Goal: Task Accomplishment & Management: Manage account settings

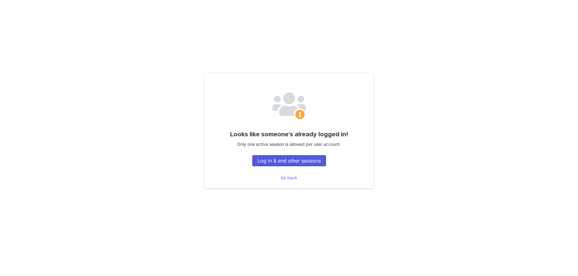
click at [286, 162] on button "Log in & end other sessions" at bounding box center [290, 160] width 74 height 11
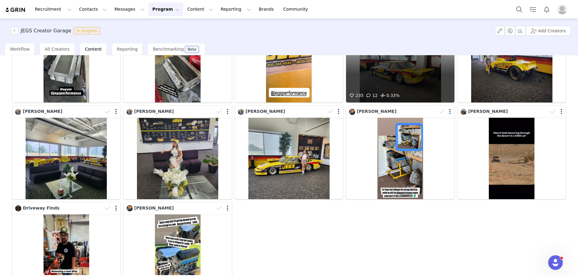
scroll to position [87, 0]
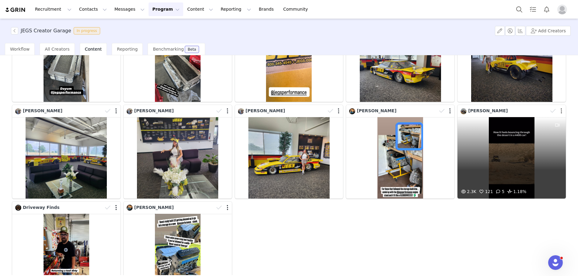
click at [561, 111] on button "button" at bounding box center [562, 111] width 2 height 6
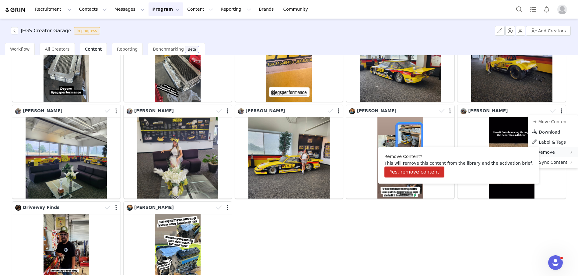
click at [544, 150] on span "Remove" at bounding box center [546, 152] width 17 height 5
click at [428, 169] on button "Yes, remove content" at bounding box center [415, 171] width 60 height 11
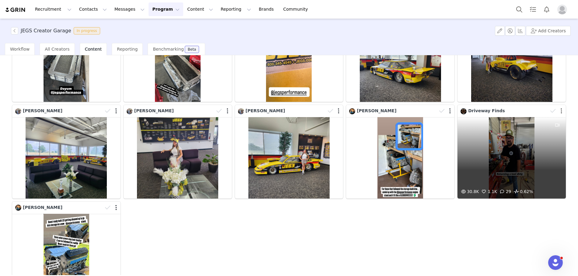
click at [562, 110] on button "button" at bounding box center [562, 111] width 2 height 6
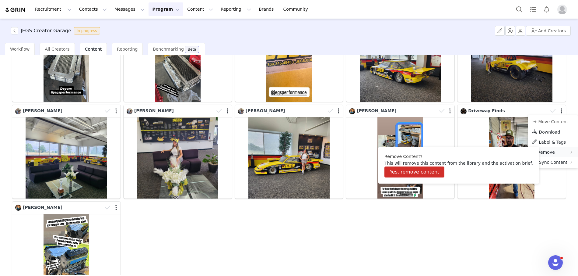
click at [546, 148] on div "Remove" at bounding box center [553, 152] width 50 height 10
click at [410, 172] on button "Yes, remove content" at bounding box center [415, 171] width 60 height 11
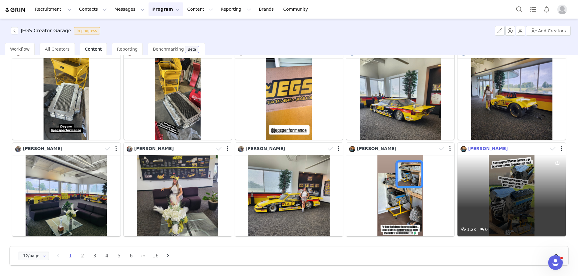
scroll to position [49, 0]
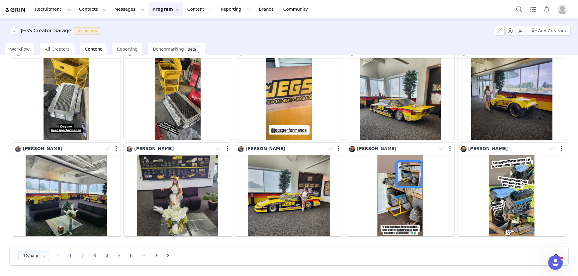
click at [21, 257] on input "12/page" at bounding box center [34, 255] width 30 height 9
click at [33, 239] on span "48/page" at bounding box center [34, 240] width 18 height 5
type input "48/page"
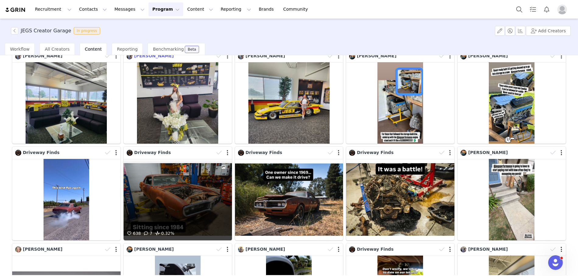
scroll to position [149, 0]
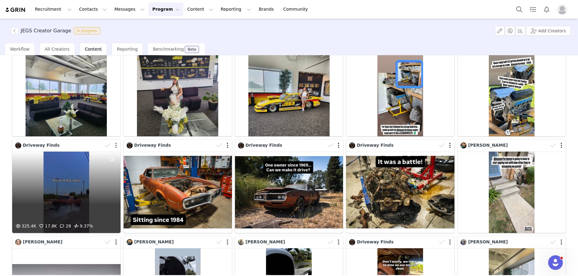
click at [116, 145] on button "button" at bounding box center [116, 145] width 2 height 6
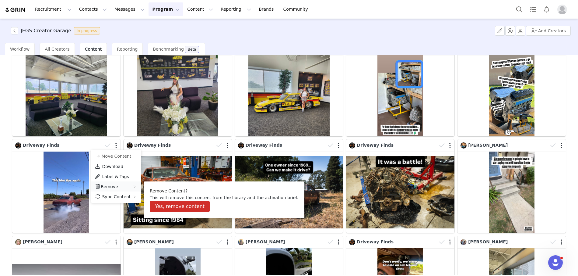
click at [109, 188] on span "Remove" at bounding box center [109, 186] width 17 height 5
click at [167, 203] on button "Yes, remove content" at bounding box center [180, 206] width 60 height 11
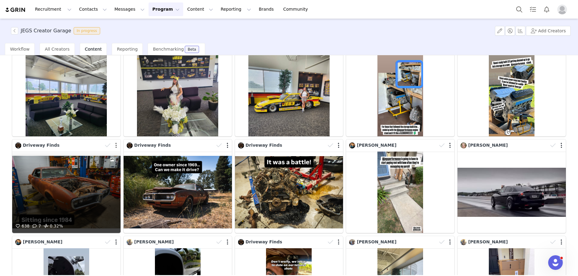
click at [116, 146] on button "button" at bounding box center [116, 145] width 2 height 6
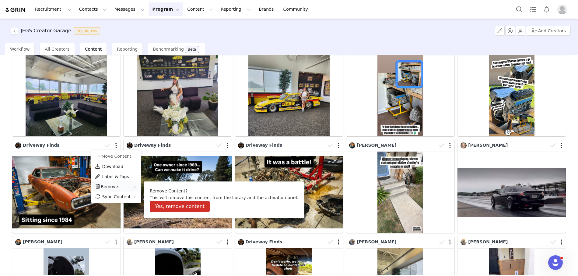
click at [116, 184] on span "Remove" at bounding box center [109, 186] width 17 height 5
click at [161, 207] on button "Yes, remove content" at bounding box center [180, 206] width 60 height 11
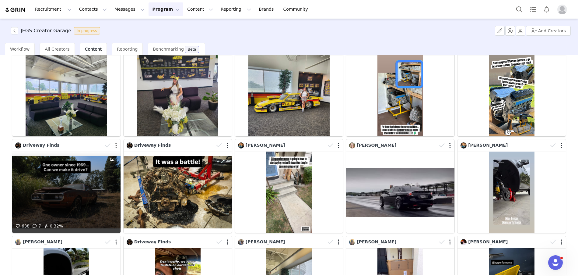
click at [116, 145] on button "button" at bounding box center [116, 145] width 2 height 6
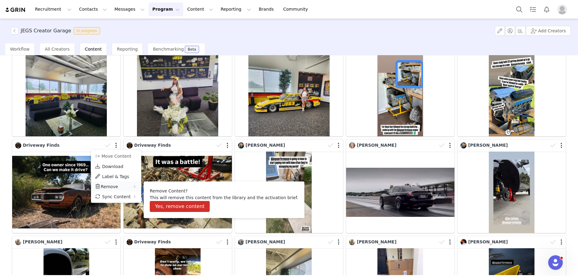
click at [116, 187] on span "Remove" at bounding box center [109, 186] width 17 height 5
click at [157, 209] on button "Yes, remove content" at bounding box center [180, 206] width 60 height 11
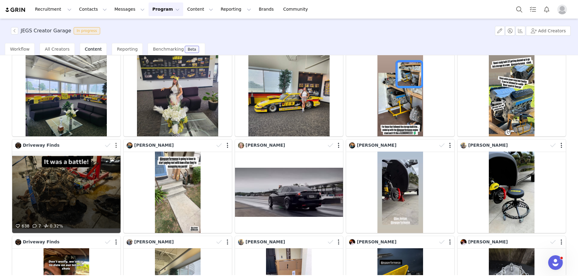
click at [115, 145] on button "button" at bounding box center [116, 145] width 2 height 6
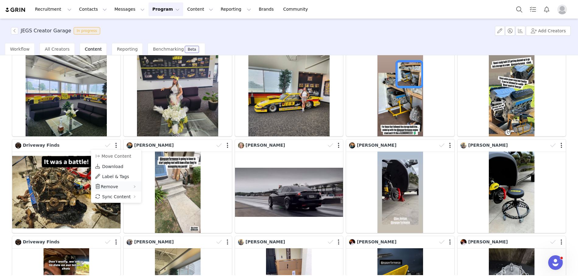
click at [113, 187] on span "Remove" at bounding box center [109, 186] width 17 height 5
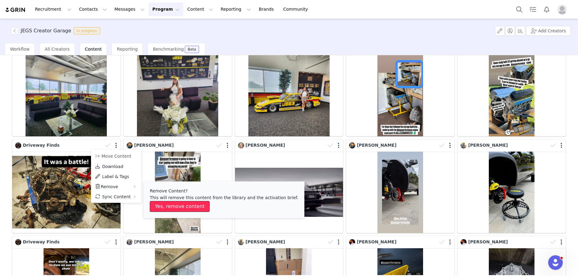
click at [174, 209] on button "Yes, remove content" at bounding box center [180, 206] width 60 height 11
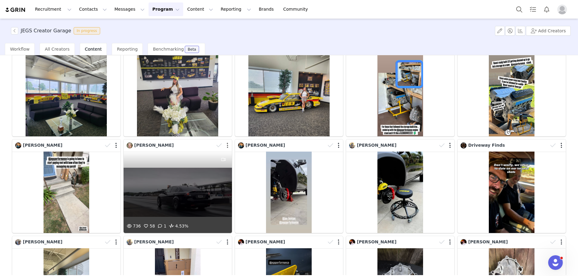
click at [228, 146] on button "button" at bounding box center [228, 145] width 2 height 6
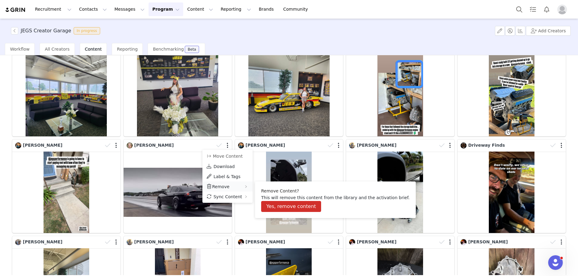
click at [221, 185] on span "Remove" at bounding box center [220, 186] width 17 height 5
click at [269, 205] on button "Yes, remove content" at bounding box center [291, 206] width 60 height 11
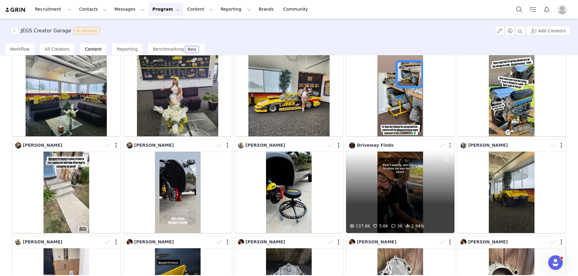
click at [451, 143] on button "button" at bounding box center [451, 145] width 2 height 6
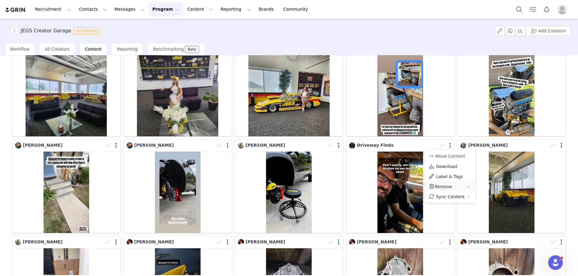
click at [440, 186] on span "Remove" at bounding box center [443, 186] width 17 height 5
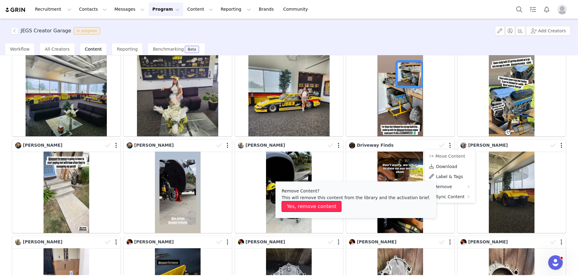
click at [311, 206] on button "Yes, remove content" at bounding box center [312, 206] width 60 height 11
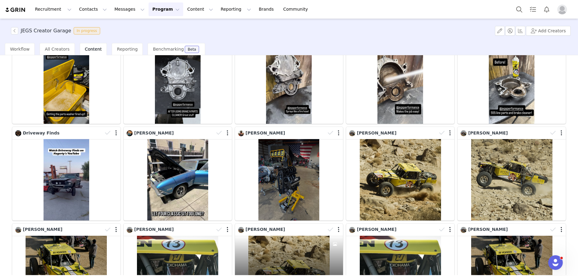
scroll to position [394, 0]
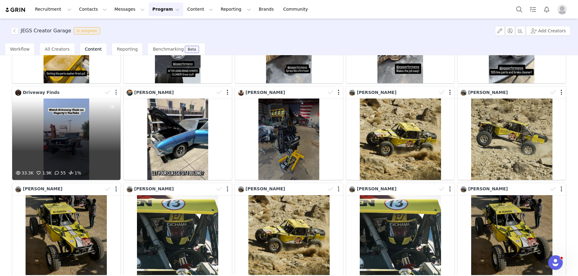
click at [117, 91] on button "button" at bounding box center [116, 92] width 2 height 6
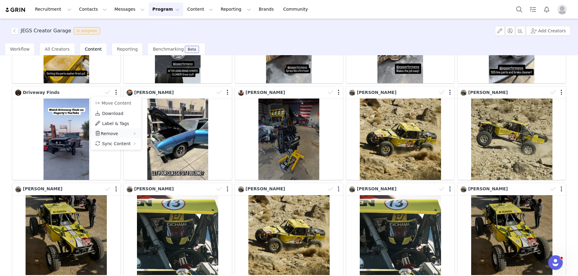
click at [114, 135] on span "Remove" at bounding box center [109, 133] width 17 height 5
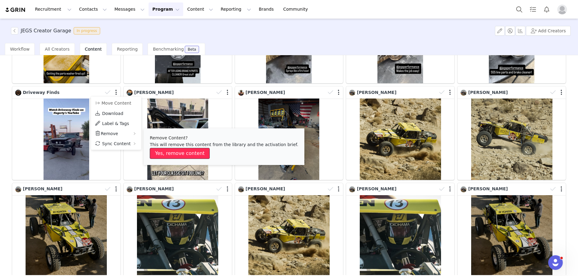
click at [169, 149] on button "Yes, remove content" at bounding box center [180, 153] width 60 height 11
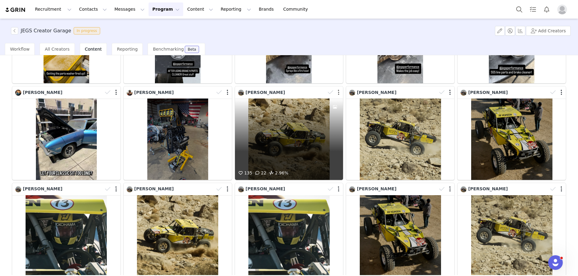
click at [338, 91] on button "button" at bounding box center [339, 92] width 2 height 6
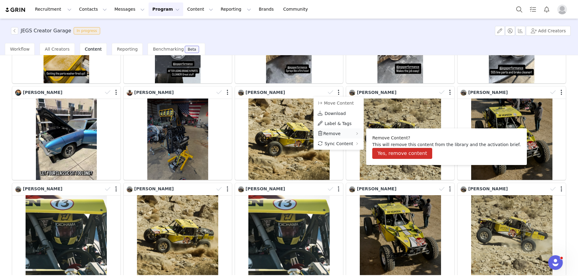
click at [332, 134] on span "Remove" at bounding box center [332, 133] width 17 height 5
click at [383, 151] on button "Yes, remove content" at bounding box center [403, 153] width 60 height 11
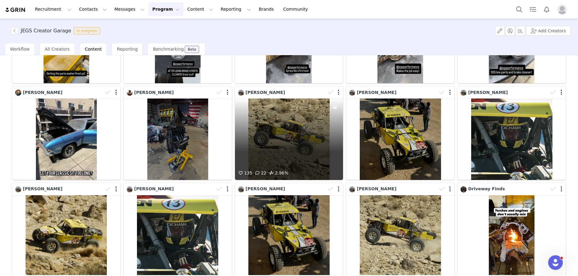
click at [338, 92] on div at bounding box center [335, 92] width 18 height 9
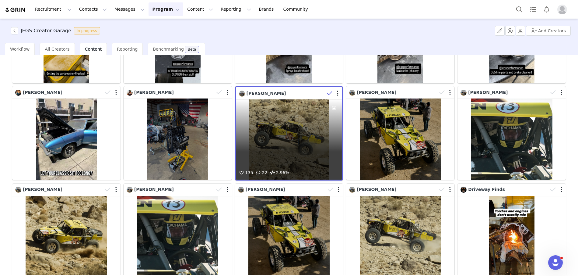
click at [330, 91] on icon at bounding box center [329, 93] width 5 height 6
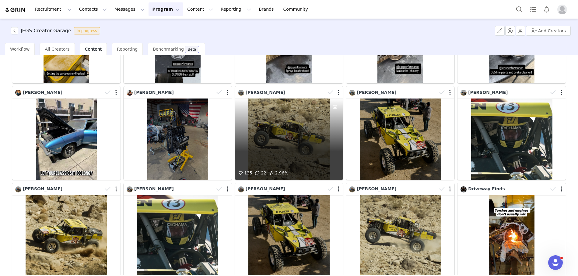
click at [340, 93] on div at bounding box center [335, 92] width 18 height 9
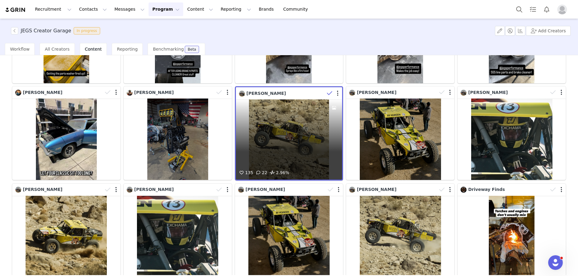
click at [328, 92] on icon at bounding box center [329, 93] width 5 height 6
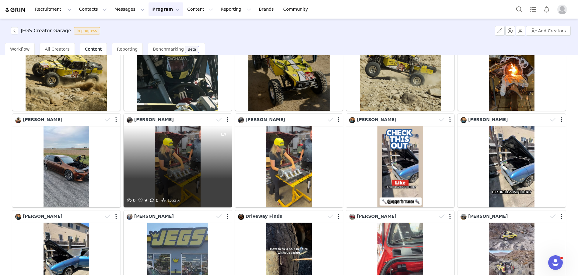
scroll to position [628, 0]
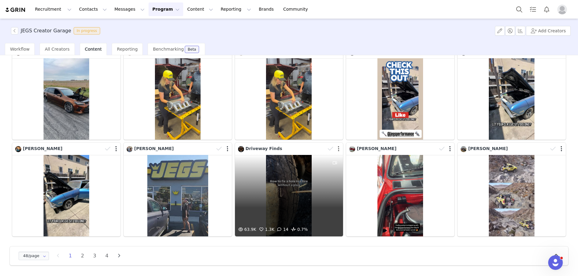
click at [339, 150] on button "button" at bounding box center [339, 149] width 2 height 6
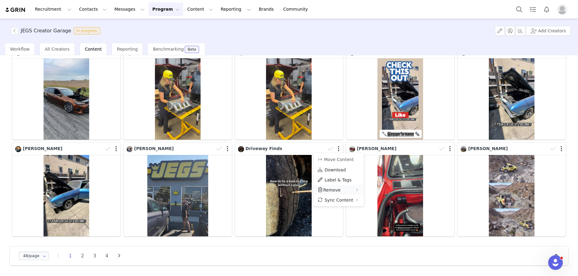
click at [330, 188] on span "Remove" at bounding box center [332, 189] width 17 height 5
click at [321, 190] on span at bounding box center [320, 189] width 6 height 7
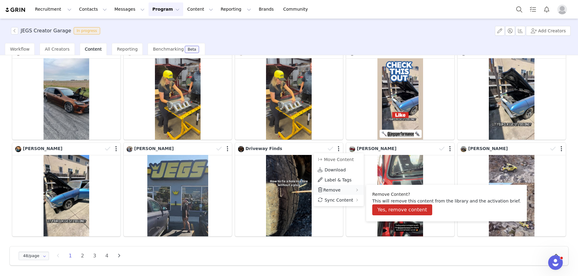
click at [338, 188] on span "Remove" at bounding box center [332, 189] width 17 height 5
click at [389, 208] on button "Yes, remove content" at bounding box center [403, 209] width 60 height 11
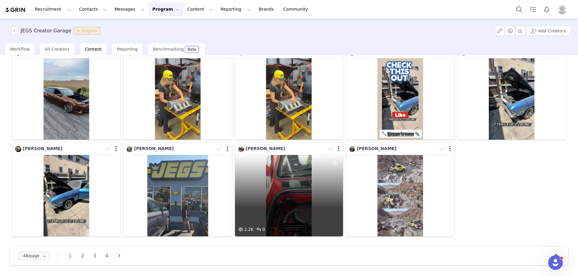
click at [290, 180] on div "2.2K 0" at bounding box center [289, 195] width 108 height 81
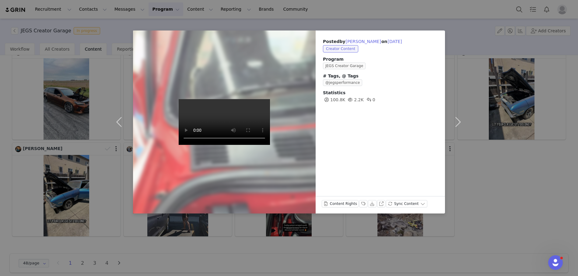
click at [470, 27] on div "Posted by Mark Livarchuk on Sep 23, 2025 Creator Content Program JEGS Creator G…" at bounding box center [289, 138] width 578 height 276
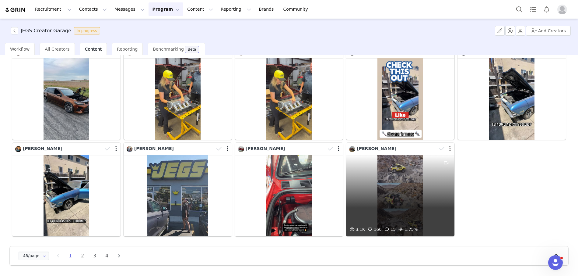
click at [451, 150] on button "button" at bounding box center [451, 149] width 2 height 6
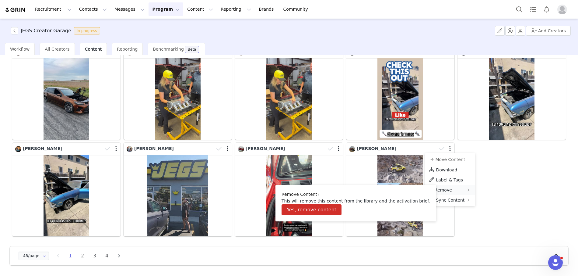
click at [448, 188] on span "Remove" at bounding box center [443, 189] width 17 height 5
click at [314, 211] on button "Yes, remove content" at bounding box center [312, 209] width 60 height 11
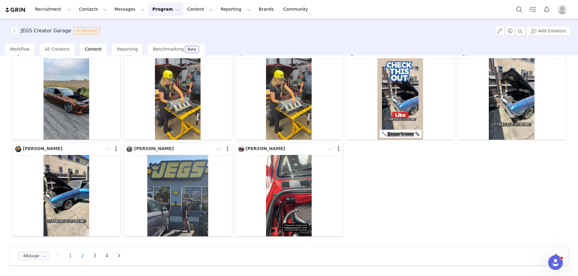
click at [81, 256] on li "2" at bounding box center [82, 255] width 9 height 9
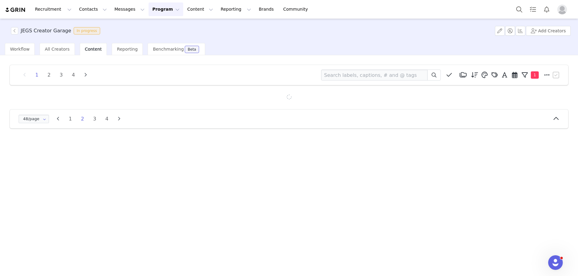
scroll to position [0, 0]
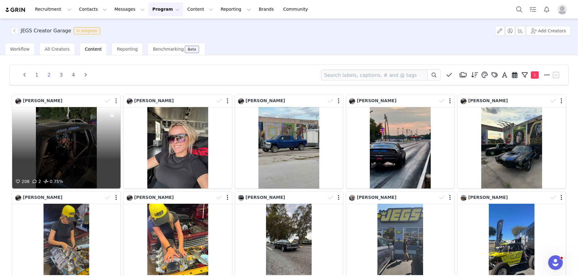
click at [117, 102] on button "button" at bounding box center [116, 101] width 2 height 6
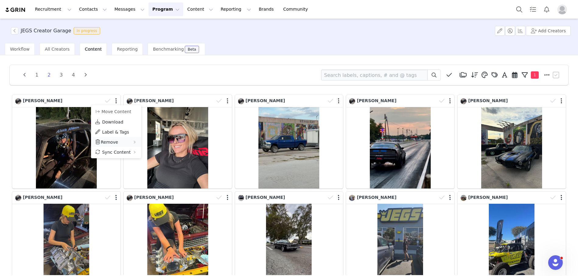
click at [122, 140] on div "Remove" at bounding box center [116, 142] width 50 height 10
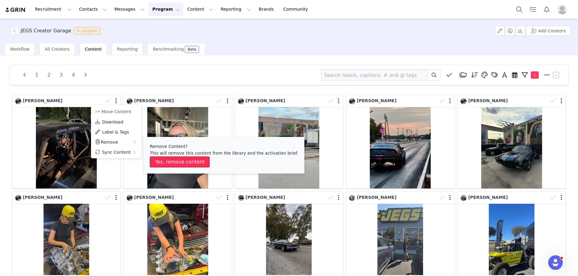
click at [166, 164] on button "Yes, remove content" at bounding box center [180, 161] width 60 height 11
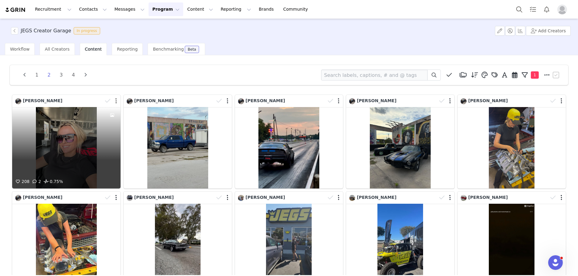
click at [116, 100] on button "button" at bounding box center [116, 101] width 2 height 6
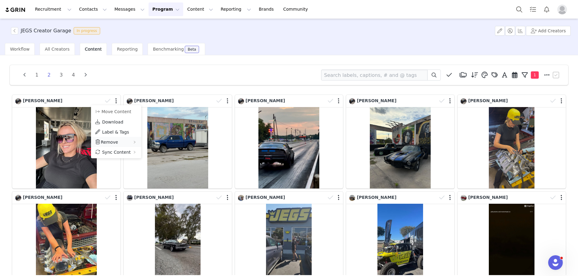
click at [114, 142] on span "Remove" at bounding box center [109, 142] width 17 height 5
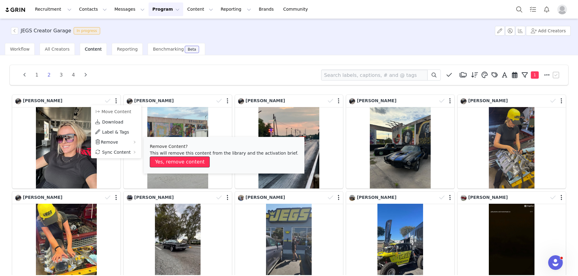
click at [165, 163] on button "Yes, remove content" at bounding box center [180, 161] width 60 height 11
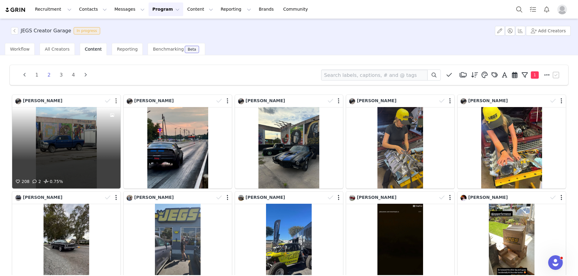
click at [116, 102] on button "button" at bounding box center [116, 101] width 2 height 6
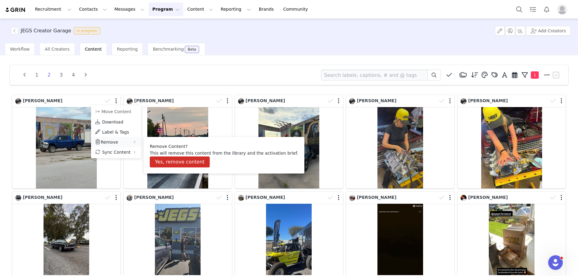
click at [104, 141] on span "Remove" at bounding box center [109, 142] width 17 height 5
click at [158, 168] on li "Remove Content? This will remove this content from the library and the activati…" at bounding box center [224, 155] width 161 height 37
click at [110, 142] on span "Remove" at bounding box center [109, 142] width 17 height 5
click at [154, 161] on button "Yes, remove content" at bounding box center [180, 161] width 60 height 11
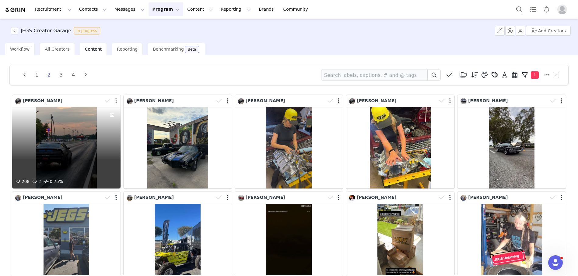
click at [116, 101] on button "button" at bounding box center [116, 101] width 2 height 6
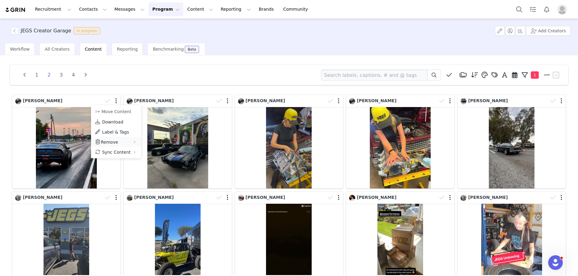
click at [113, 141] on span "Remove" at bounding box center [109, 142] width 17 height 5
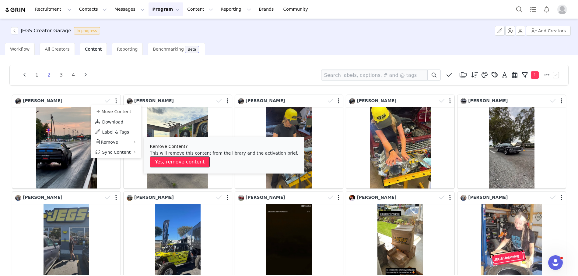
click at [174, 163] on button "Yes, remove content" at bounding box center [180, 161] width 60 height 11
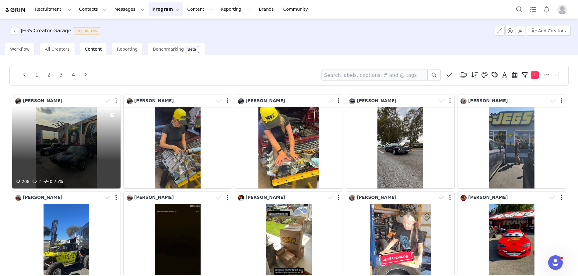
click at [116, 99] on button "button" at bounding box center [116, 101] width 2 height 6
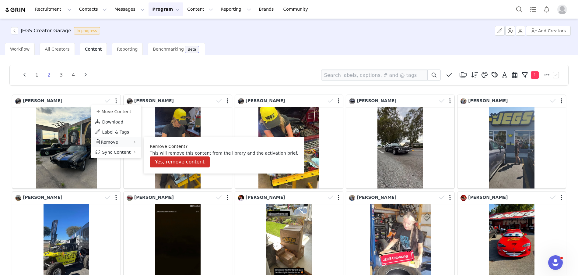
click at [126, 141] on div "Remove" at bounding box center [116, 142] width 50 height 10
click at [158, 166] on button "Yes, remove content" at bounding box center [180, 161] width 60 height 11
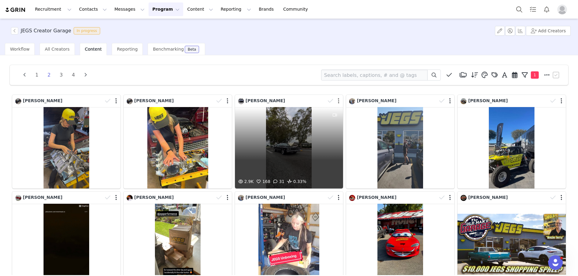
click at [339, 102] on button "button" at bounding box center [339, 101] width 2 height 6
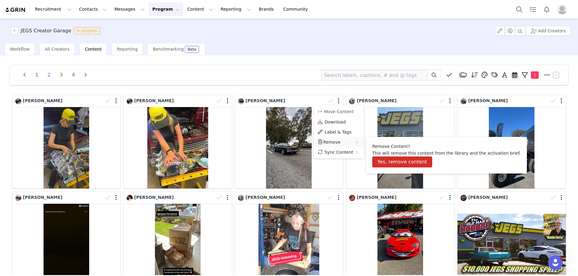
click at [343, 139] on div "Remove" at bounding box center [339, 142] width 50 height 10
click at [392, 161] on button "Yes, remove content" at bounding box center [403, 161] width 60 height 11
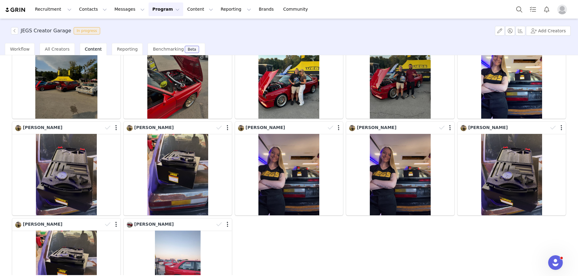
scroll to position [724, 0]
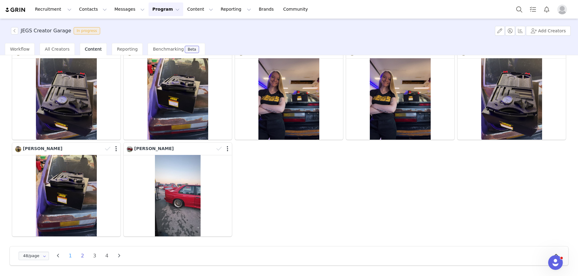
click at [71, 255] on li "1" at bounding box center [70, 255] width 9 height 9
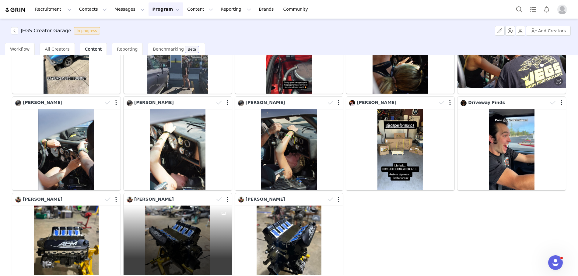
scroll to position [763, 0]
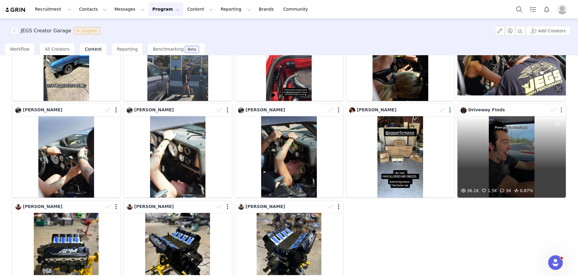
click at [562, 110] on button "button" at bounding box center [562, 110] width 2 height 6
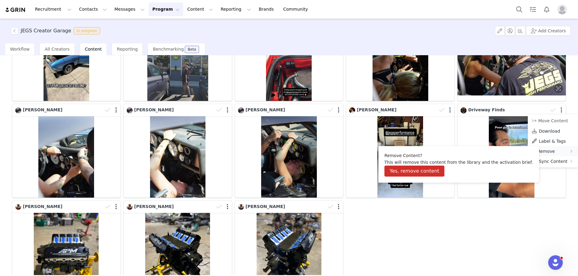
click at [544, 149] on span "Remove" at bounding box center [546, 151] width 17 height 5
click at [435, 169] on button "Yes, remove content" at bounding box center [415, 170] width 60 height 11
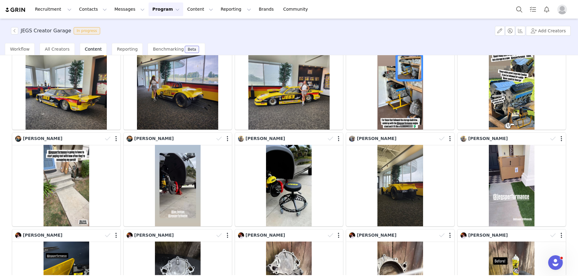
scroll to position [0, 0]
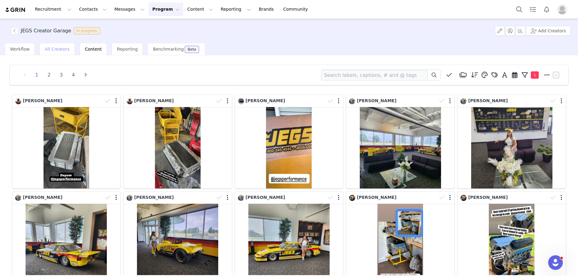
click at [61, 47] on span "All Creators" at bounding box center [57, 49] width 25 height 5
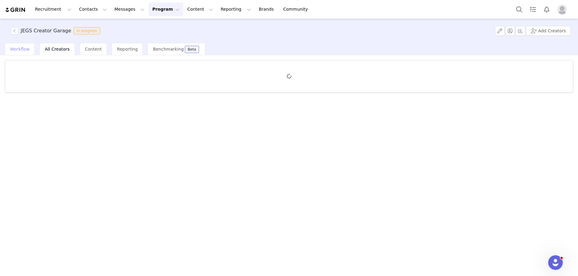
click at [21, 48] on span "Workflow" at bounding box center [19, 49] width 19 height 5
click at [23, 67] on span "Activate Creators" at bounding box center [26, 67] width 32 height 4
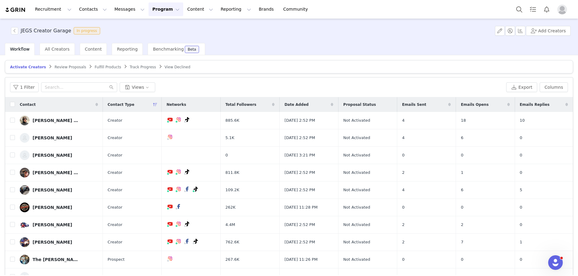
click at [58, 66] on span "Review Proposals" at bounding box center [71, 67] width 32 height 4
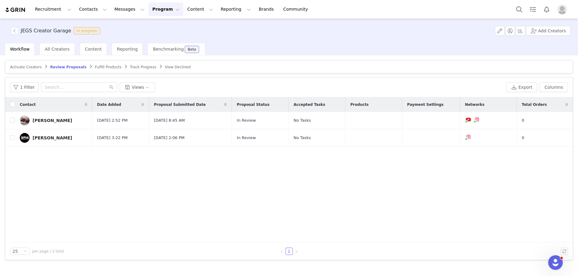
click at [104, 68] on span "Fulfill Products" at bounding box center [108, 67] width 27 height 4
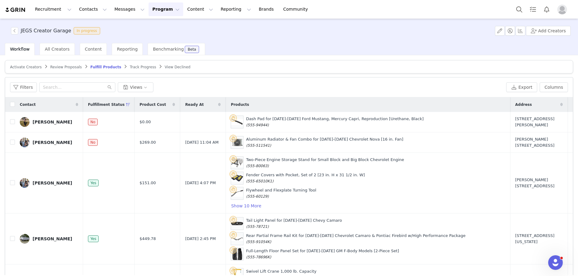
click at [130, 67] on span "Track Progress" at bounding box center [143, 67] width 26 height 4
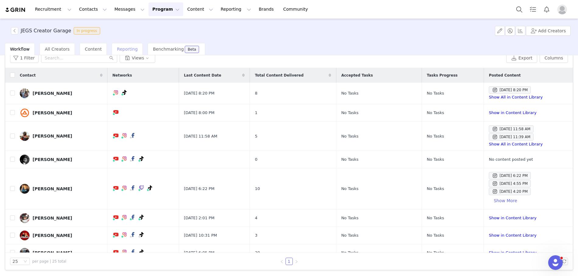
click at [118, 48] on span "Reporting" at bounding box center [127, 49] width 21 height 5
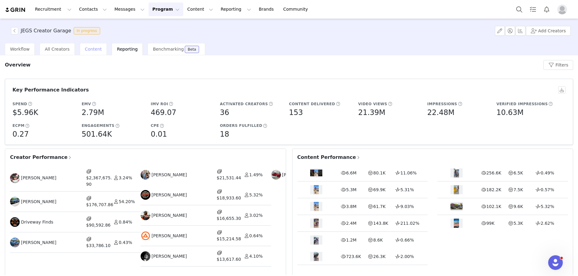
click at [85, 48] on span "Content" at bounding box center [93, 49] width 17 height 5
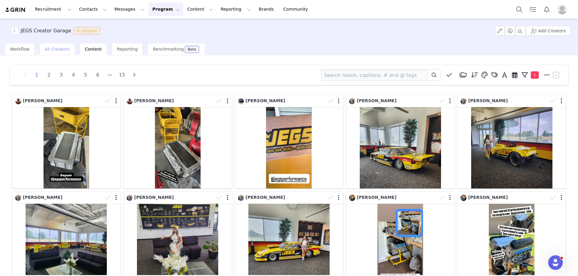
click at [62, 47] on span "All Creators" at bounding box center [57, 49] width 25 height 5
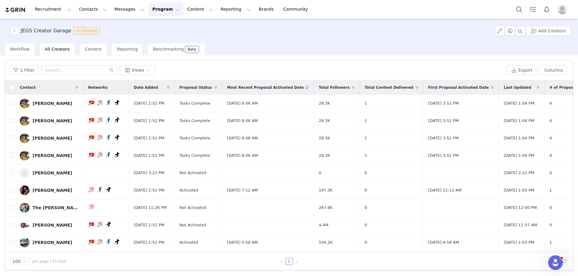
click at [156, 10] on button "Program Program" at bounding box center [166, 9] width 35 height 14
click at [85, 49] on span "Content" at bounding box center [93, 49] width 17 height 5
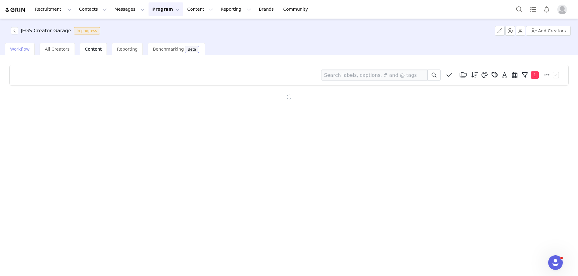
click at [17, 44] on div "Workflow" at bounding box center [20, 49] width 30 height 12
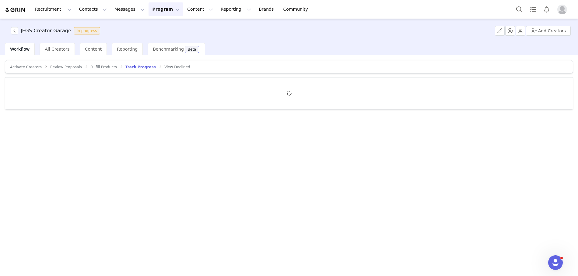
click at [63, 68] on span "Review Proposals" at bounding box center [66, 67] width 32 height 4
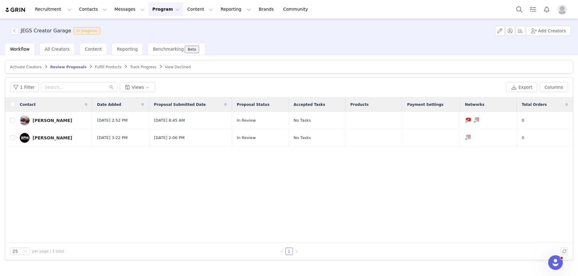
click at [135, 68] on span "Track Progress" at bounding box center [143, 67] width 26 height 4
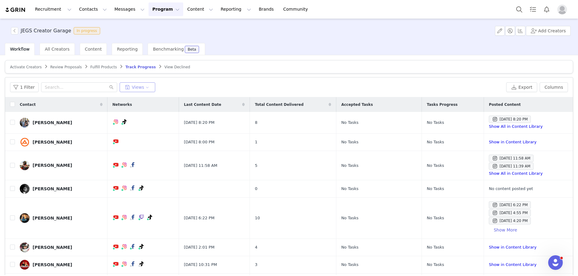
click at [129, 89] on button "Views" at bounding box center [138, 87] width 36 height 10
click at [196, 82] on div "1 Filter Views" at bounding box center [257, 87] width 494 height 10
click at [25, 67] on span "Activate Creators" at bounding box center [26, 67] width 32 height 4
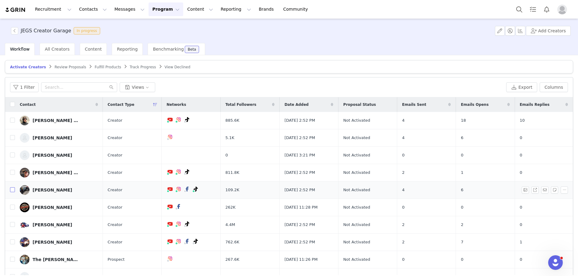
click at [11, 188] on input "checkbox" at bounding box center [12, 189] width 5 height 5
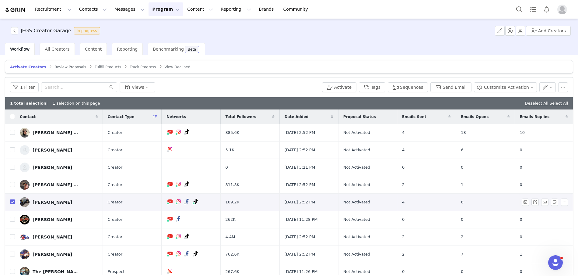
click at [51, 201] on div "Alexis Atkinson" at bounding box center [53, 202] width 40 height 5
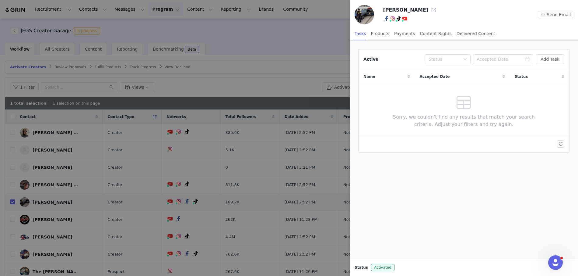
click at [429, 10] on button "button" at bounding box center [434, 10] width 10 height 10
click at [328, 25] on div at bounding box center [289, 138] width 578 height 276
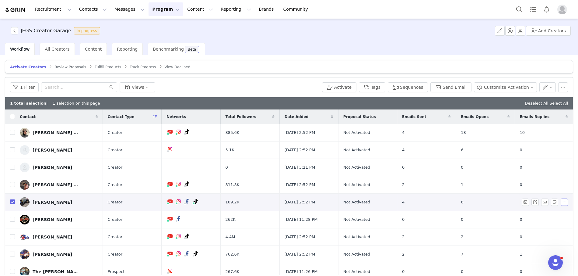
click at [564, 200] on button "button" at bounding box center [564, 201] width 7 height 7
click at [551, 214] on span "Activate Creators" at bounding box center [549, 213] width 37 height 7
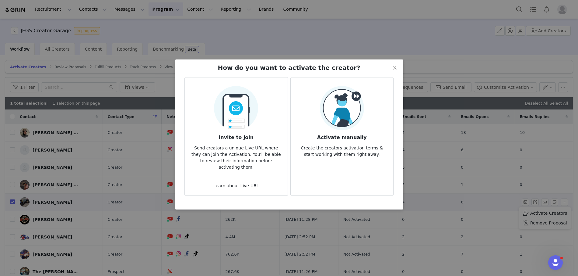
click at [343, 132] on h3 "Activate manually" at bounding box center [342, 135] width 93 height 11
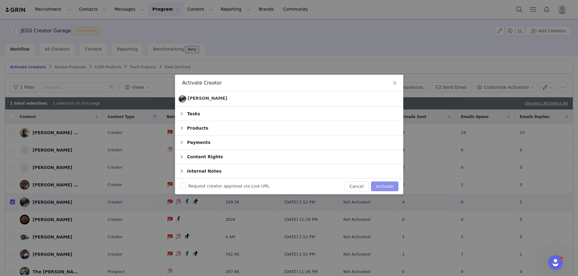
click at [389, 185] on button "Activate" at bounding box center [384, 186] width 27 height 10
checkbox input "false"
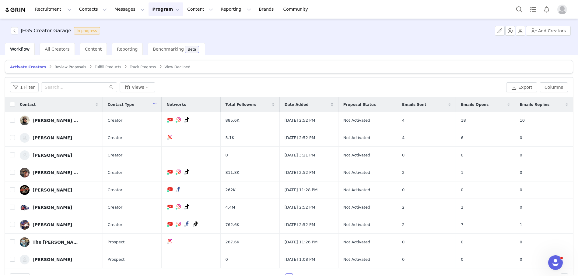
click at [135, 67] on span "Track Progress" at bounding box center [143, 67] width 26 height 4
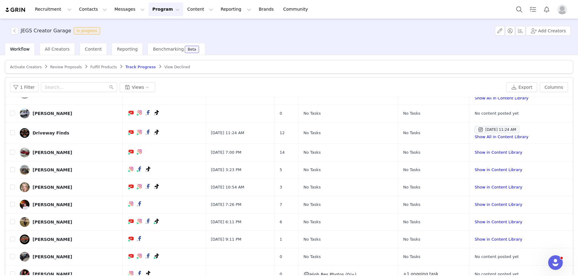
scroll to position [302, 0]
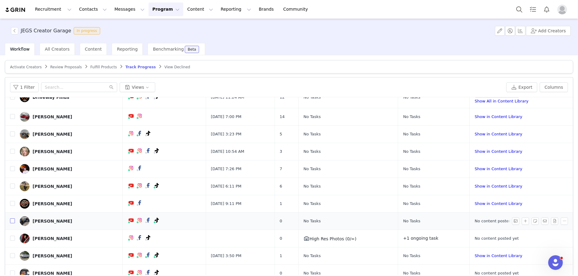
click at [11, 218] on input "checkbox" at bounding box center [12, 220] width 5 height 5
checkbox input "true"
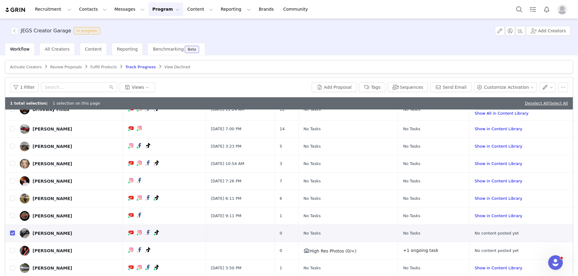
drag, startPoint x: 244, startPoint y: 10, endPoint x: 226, endPoint y: 1, distance: 20.8
click at [0, 0] on div "Recruitment Recruitment Creator Search Curated Lists Landing Pages Web Extensio…" at bounding box center [289, 9] width 578 height 19
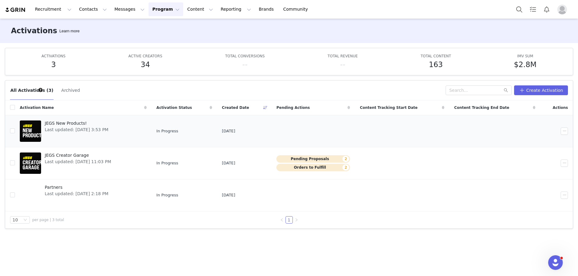
click at [73, 123] on span "JEGS New Products!" at bounding box center [77, 123] width 64 height 6
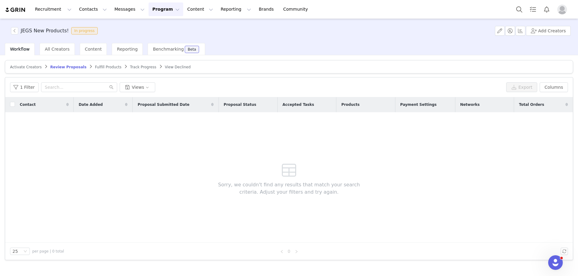
click at [101, 65] on span "Fulfill Products" at bounding box center [108, 67] width 27 height 4
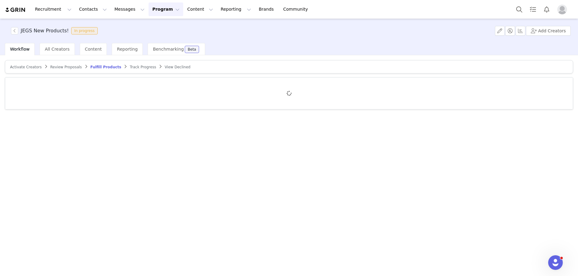
click at [71, 62] on article "Activate Creators Review Proposals Fulfill Products Track Progress View Declined" at bounding box center [289, 66] width 569 height 13
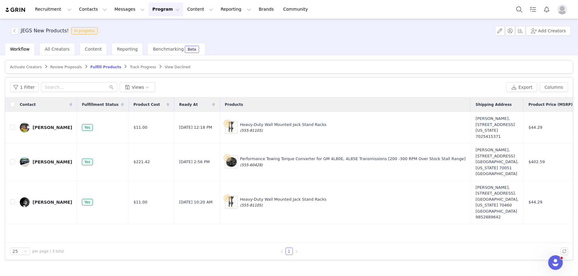
click at [56, 63] on article "Activate Creators Review Proposals Fulfill Products Track Progress View Declined" at bounding box center [289, 66] width 569 height 13
click at [57, 66] on span "Review Proposals" at bounding box center [66, 67] width 32 height 4
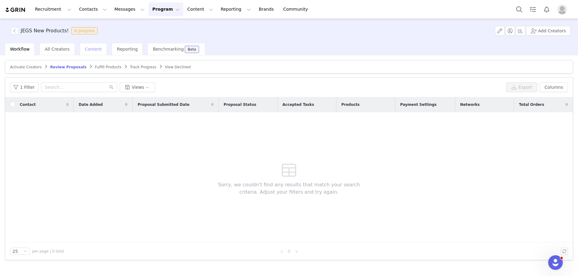
click at [93, 51] on span "Content" at bounding box center [93, 49] width 17 height 5
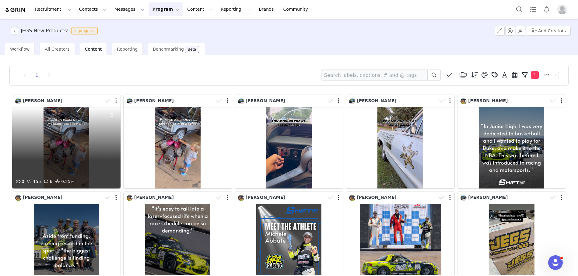
click at [117, 102] on button "button" at bounding box center [116, 101] width 2 height 6
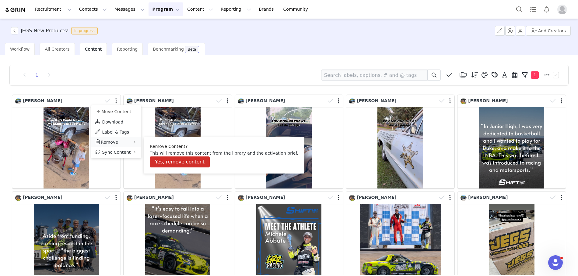
click at [120, 141] on div "Remove" at bounding box center [116, 142] width 50 height 10
click at [161, 163] on button "Yes, remove content" at bounding box center [180, 161] width 60 height 11
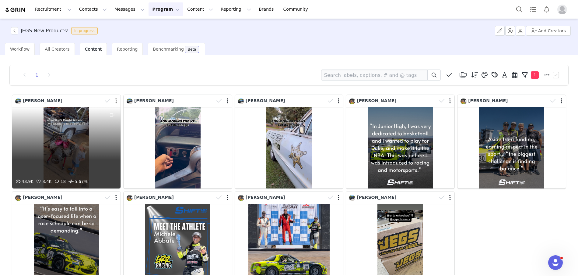
click at [116, 101] on button "button" at bounding box center [116, 101] width 2 height 6
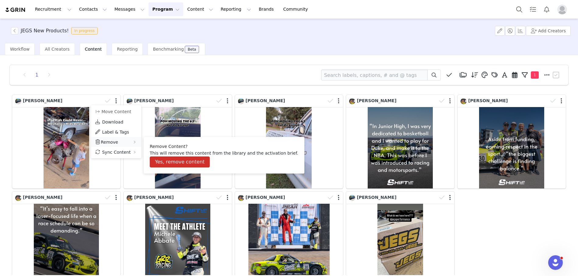
click at [112, 141] on span "Remove" at bounding box center [109, 142] width 17 height 5
click at [165, 163] on button "Yes, remove content" at bounding box center [180, 161] width 60 height 11
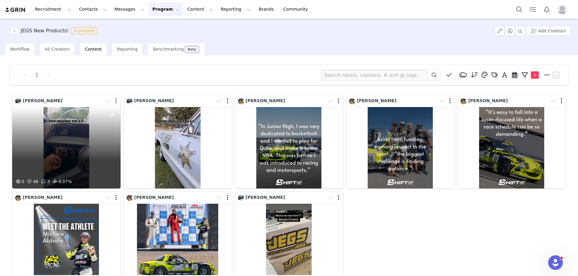
click at [116, 100] on button "button" at bounding box center [116, 101] width 2 height 6
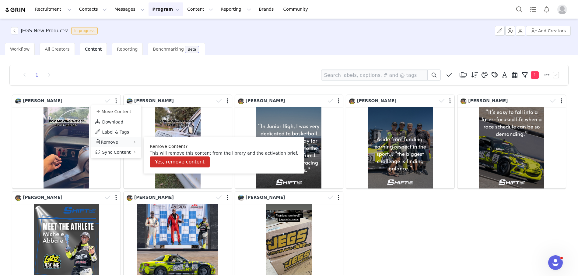
click at [116, 140] on span "Remove" at bounding box center [109, 142] width 17 height 5
click at [164, 161] on button "Yes, remove content" at bounding box center [180, 161] width 60 height 11
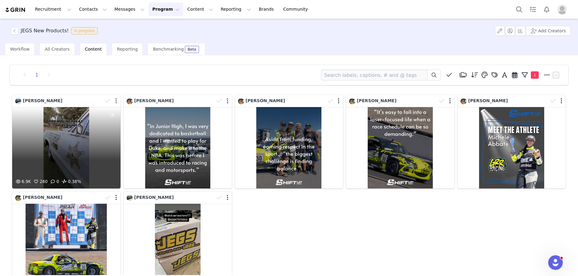
click at [115, 100] on div at bounding box center [116, 101] width 2 height 6
click at [116, 99] on button "button" at bounding box center [116, 101] width 2 height 6
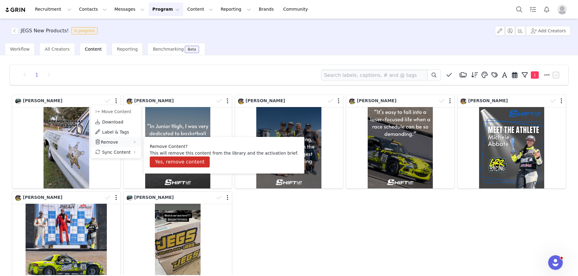
click at [114, 140] on span "Remove" at bounding box center [109, 142] width 17 height 5
click at [164, 164] on button "Yes, remove content" at bounding box center [180, 161] width 60 height 11
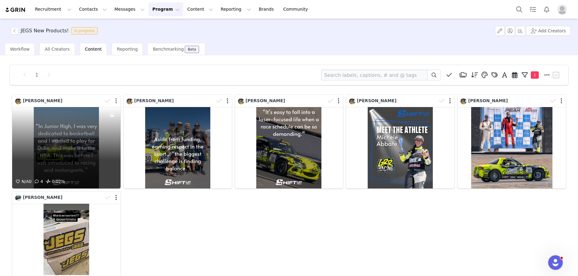
click at [116, 102] on button "button" at bounding box center [116, 101] width 2 height 6
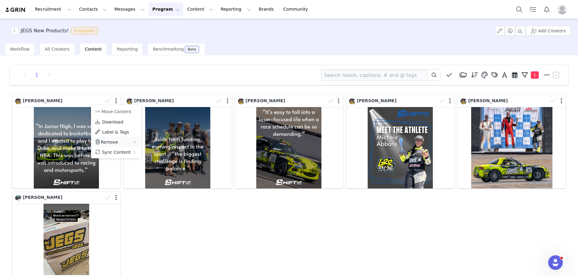
click at [117, 143] on div "Remove" at bounding box center [116, 142] width 50 height 10
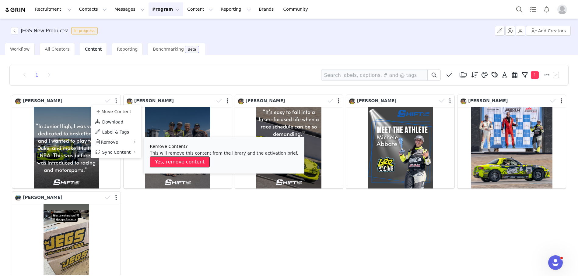
click at [158, 163] on button "Yes, remove content" at bounding box center [180, 161] width 60 height 11
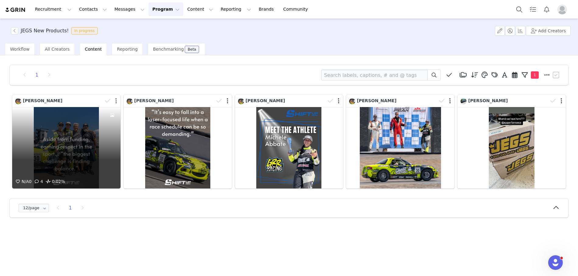
click at [116, 101] on button "button" at bounding box center [116, 101] width 2 height 6
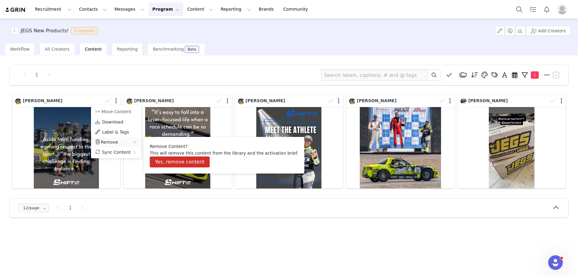
click at [121, 142] on div "Remove" at bounding box center [116, 142] width 50 height 10
click at [167, 164] on button "Yes, remove content" at bounding box center [180, 161] width 60 height 11
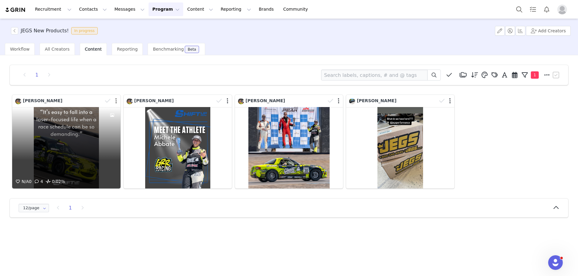
click at [116, 100] on button "button" at bounding box center [116, 101] width 2 height 6
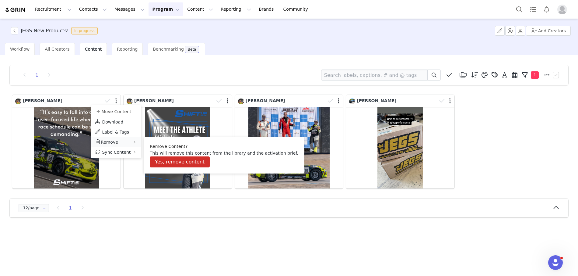
click at [120, 139] on div "Remove" at bounding box center [116, 142] width 50 height 10
click at [158, 164] on button "Yes, remove content" at bounding box center [180, 161] width 60 height 11
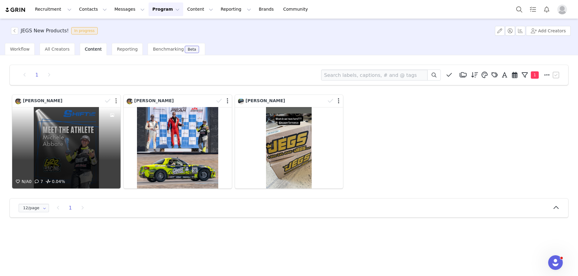
click at [115, 101] on button "button" at bounding box center [116, 101] width 2 height 6
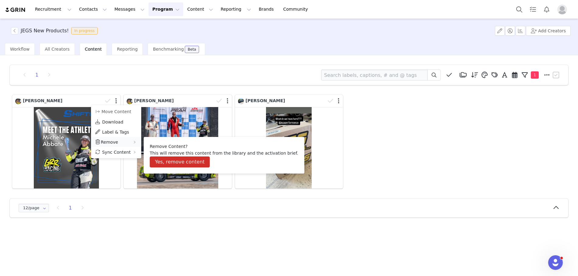
click at [121, 143] on div "Remove" at bounding box center [116, 142] width 50 height 10
click at [164, 160] on button "Yes, remove content" at bounding box center [180, 161] width 60 height 11
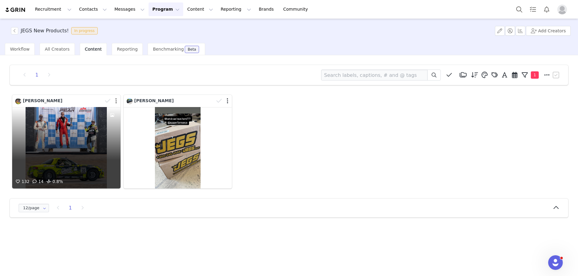
click at [116, 102] on button "button" at bounding box center [116, 101] width 2 height 6
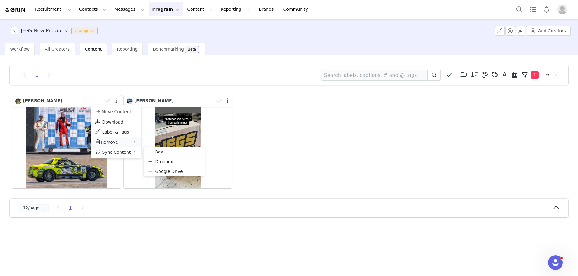
click at [113, 141] on span "Remove" at bounding box center [109, 142] width 17 height 5
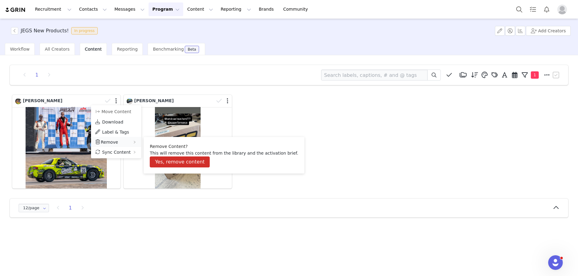
click at [113, 141] on span "Remove" at bounding box center [109, 142] width 17 height 5
click at [170, 162] on button "Yes, remove content" at bounding box center [180, 161] width 60 height 11
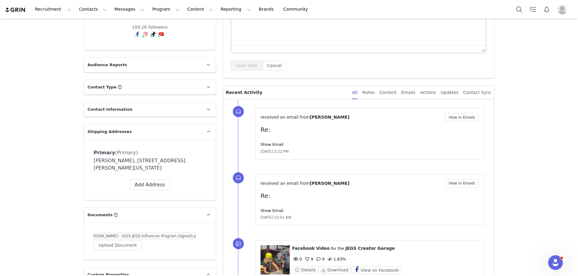
scroll to position [97, 0]
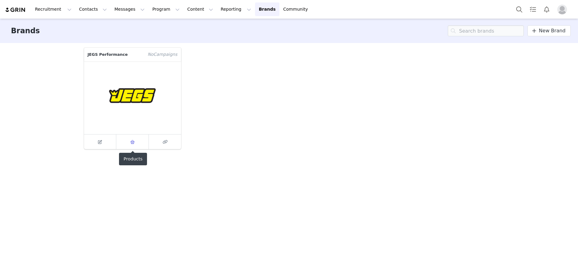
click at [134, 142] on icon at bounding box center [132, 142] width 5 height 4
